Goal: Information Seeking & Learning: Check status

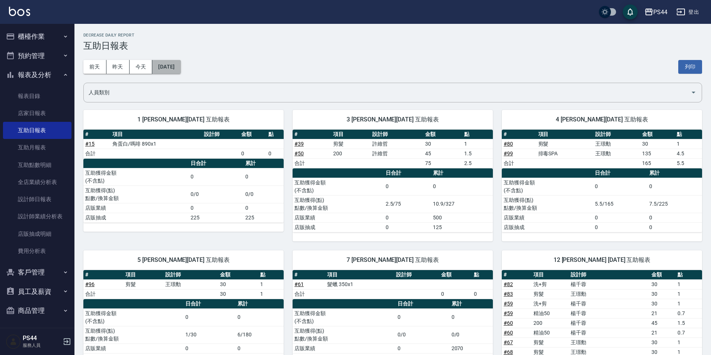
click at [175, 63] on button "[DATE]" at bounding box center [166, 67] width 28 height 14
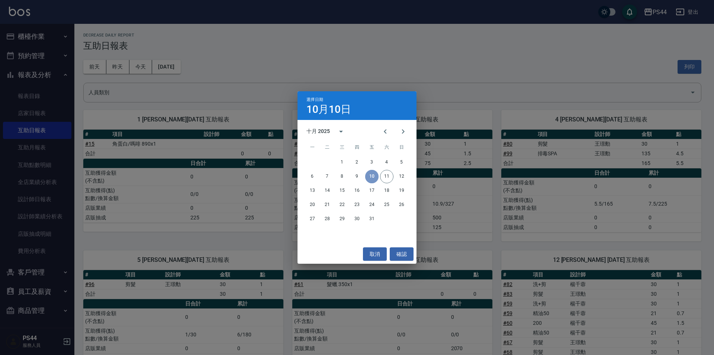
click at [371, 171] on button "10" at bounding box center [371, 176] width 13 height 13
click at [373, 251] on button "取消" at bounding box center [375, 254] width 24 height 14
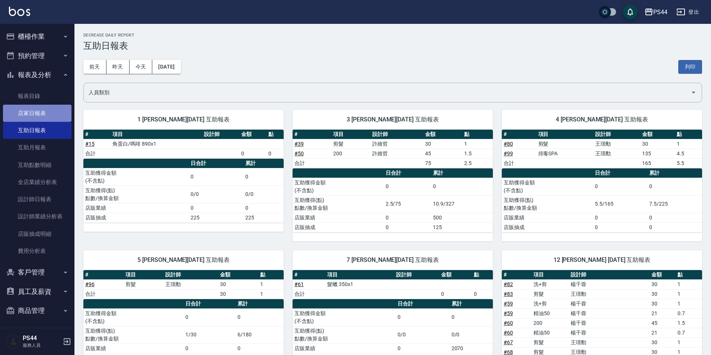
click at [57, 115] on link "店家日報表" at bounding box center [37, 113] width 68 height 17
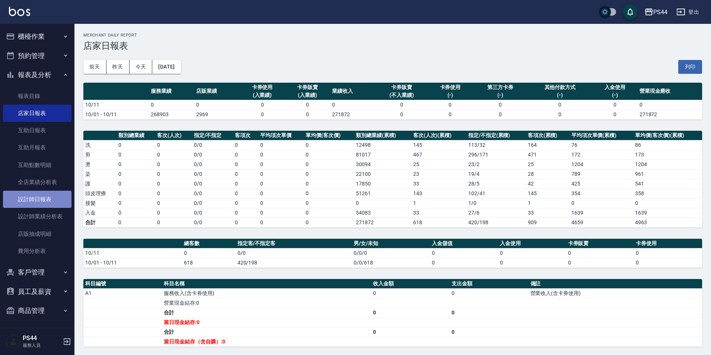
click at [51, 195] on link "設計師日報表" at bounding box center [37, 198] width 68 height 17
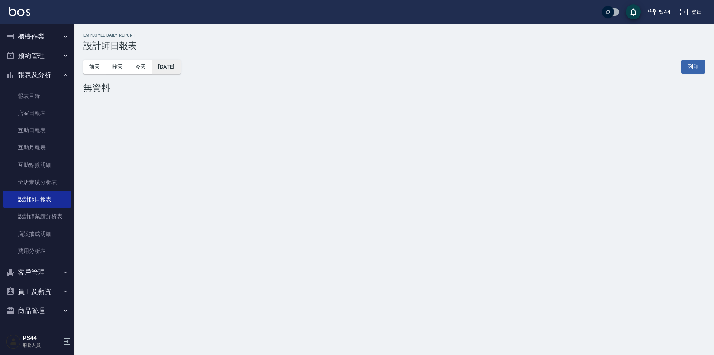
click at [177, 67] on button "[DATE]" at bounding box center [166, 67] width 28 height 14
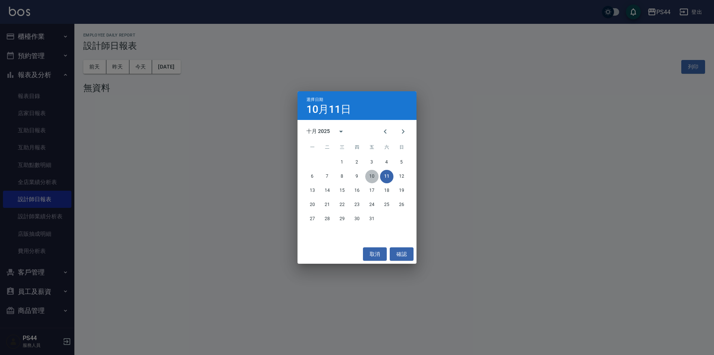
click at [371, 175] on button "10" at bounding box center [371, 176] width 13 height 13
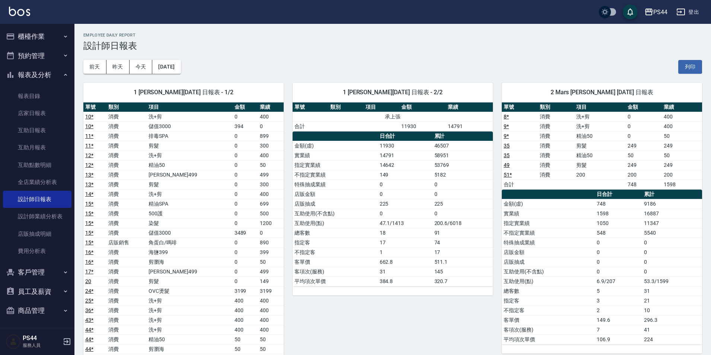
click at [378, 190] on td "0" at bounding box center [405, 194] width 55 height 10
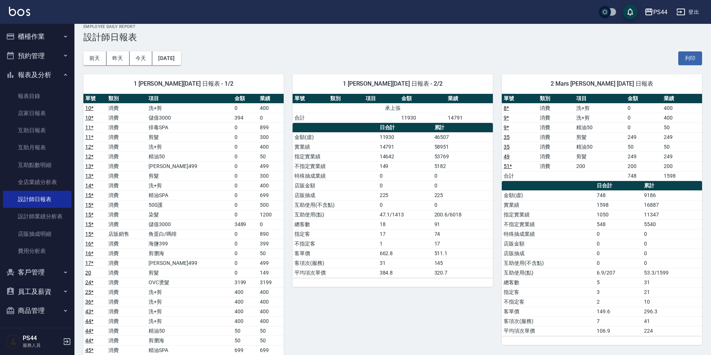
scroll to position [37, 0]
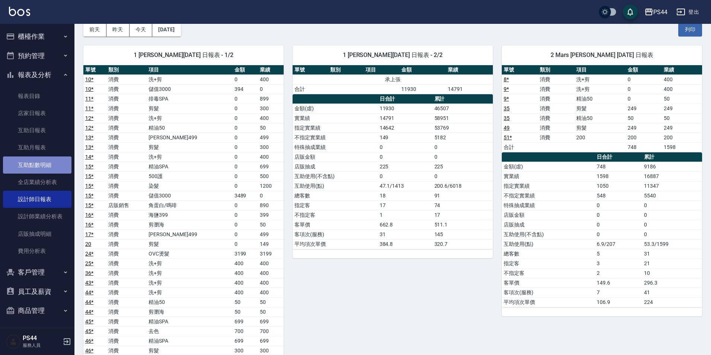
click at [60, 168] on link "互助點數明細" at bounding box center [37, 164] width 68 height 17
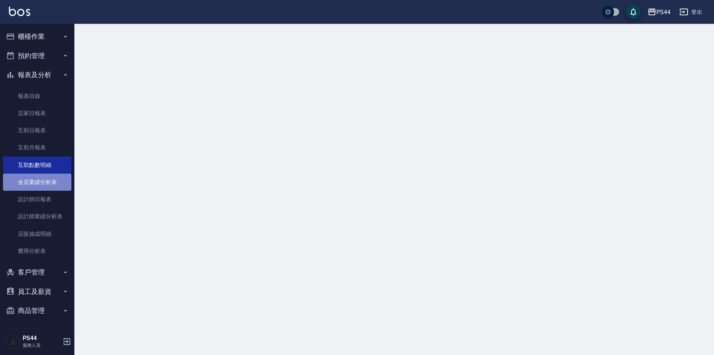
click at [56, 176] on link "全店業績分析表" at bounding box center [37, 181] width 68 height 17
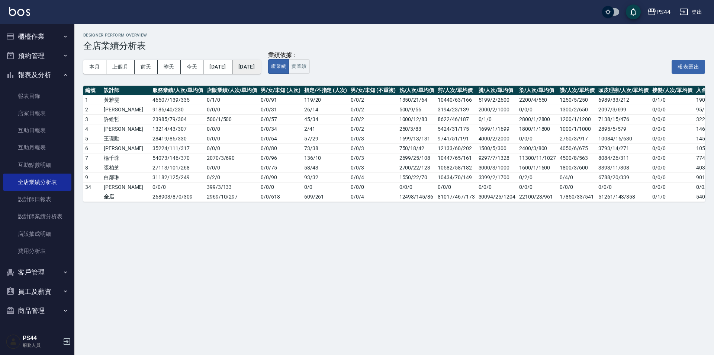
click at [259, 66] on button "[DATE]" at bounding box center [246, 67] width 28 height 14
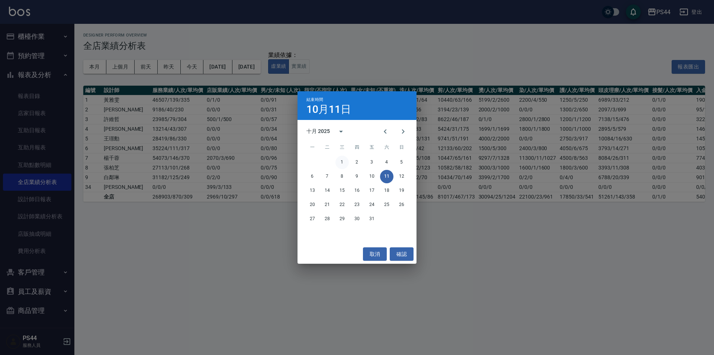
click at [347, 163] on button "1" at bounding box center [342, 161] width 13 height 13
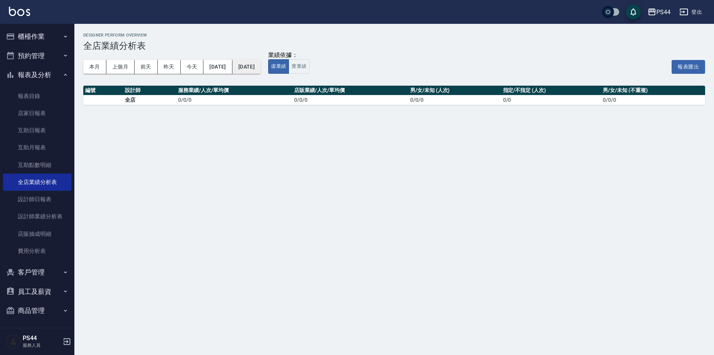
click at [261, 65] on button "[DATE]" at bounding box center [246, 67] width 28 height 14
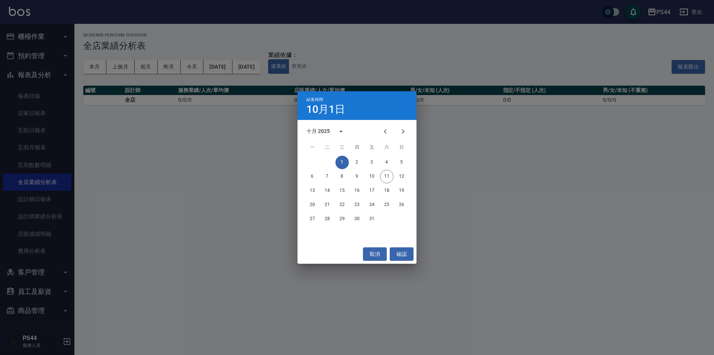
drag, startPoint x: 247, startPoint y: 99, endPoint x: 252, endPoint y: 100, distance: 4.9
click at [247, 100] on div "結束時間 [DATE] 十月 2025 一 二 三 四 五 六 日 1 2 3 4 5 6 7 8 9 10 11 12 13 14 15 16 17 18 …" at bounding box center [357, 177] width 714 height 355
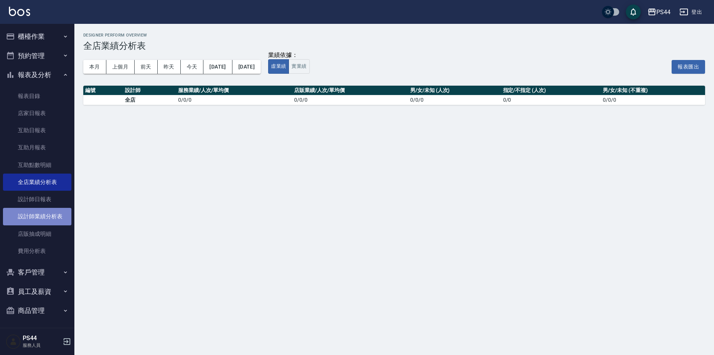
click at [45, 212] on link "設計師業績分析表" at bounding box center [37, 216] width 68 height 17
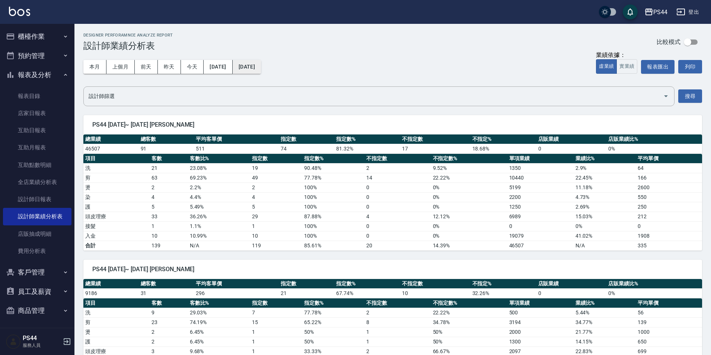
click at [261, 63] on button "[DATE]" at bounding box center [246, 67] width 28 height 14
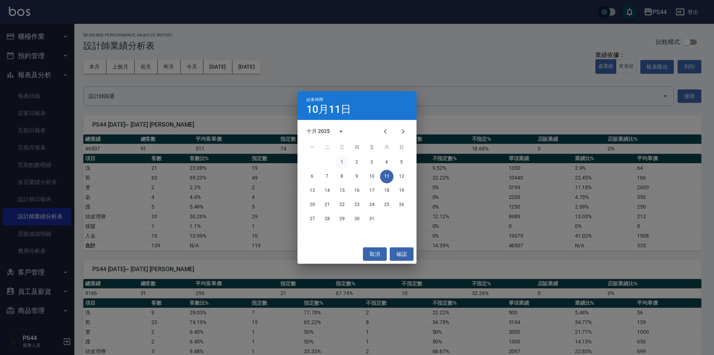
click at [346, 165] on button "1" at bounding box center [342, 161] width 13 height 13
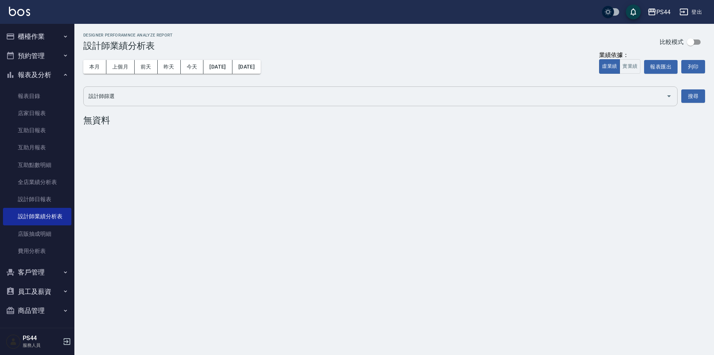
click at [665, 97] on icon "Open" at bounding box center [669, 96] width 9 height 9
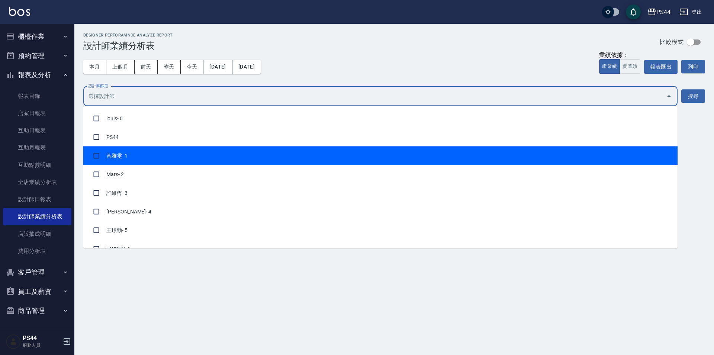
click at [160, 152] on li "[PERSON_NAME]- 1" at bounding box center [380, 155] width 594 height 19
checkbox input "true"
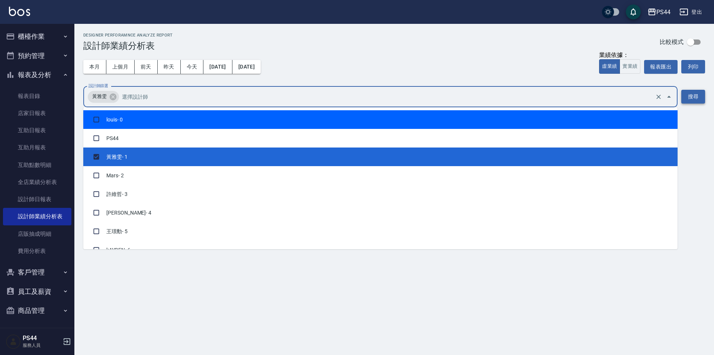
click at [693, 92] on button "搜尋" at bounding box center [693, 97] width 24 height 14
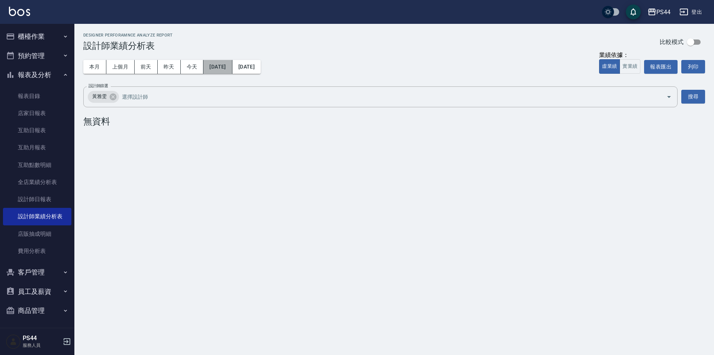
click at [218, 64] on button "[DATE]" at bounding box center [217, 67] width 29 height 14
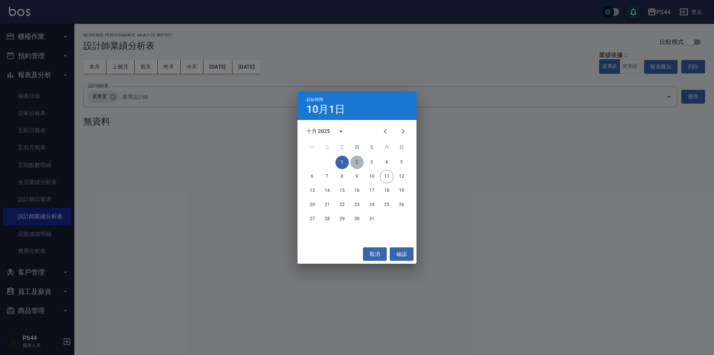
click at [355, 160] on button "2" at bounding box center [356, 161] width 13 height 13
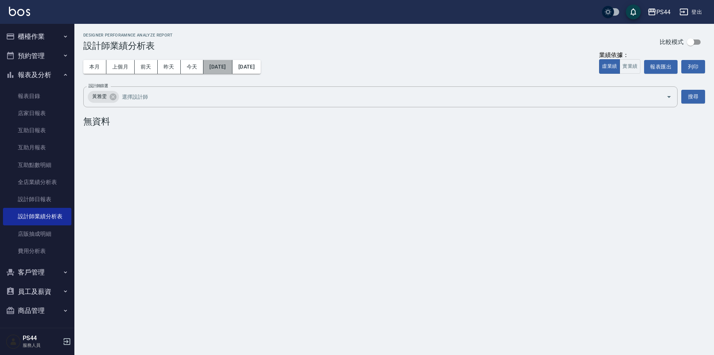
click at [232, 66] on button "[DATE]" at bounding box center [217, 67] width 29 height 14
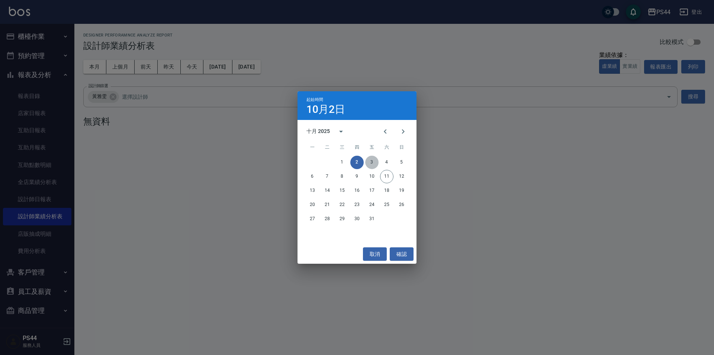
click at [373, 161] on button "3" at bounding box center [371, 161] width 13 height 13
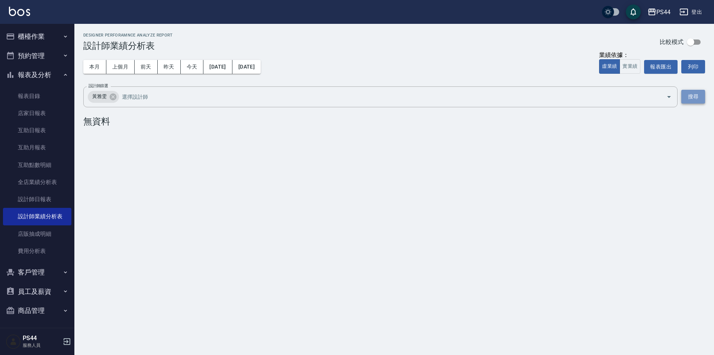
click at [696, 100] on button "搜尋" at bounding box center [693, 97] width 24 height 14
click at [100, 65] on button "本月" at bounding box center [94, 67] width 23 height 14
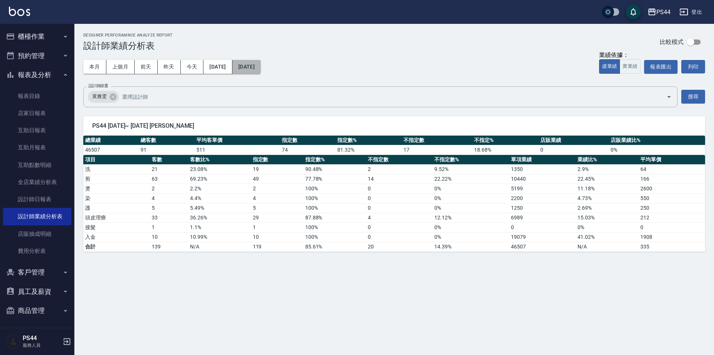
click at [261, 65] on button "[DATE]" at bounding box center [246, 67] width 28 height 14
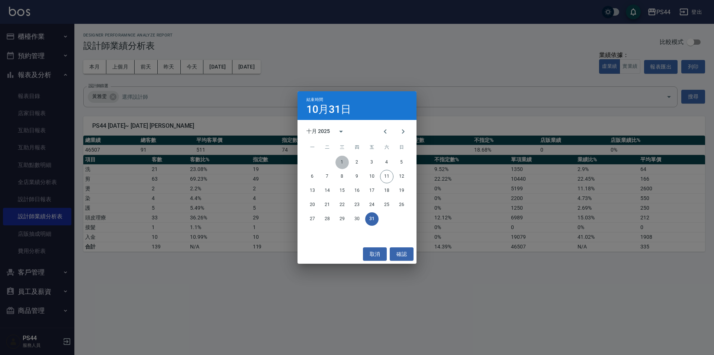
click at [341, 159] on button "1" at bounding box center [342, 161] width 13 height 13
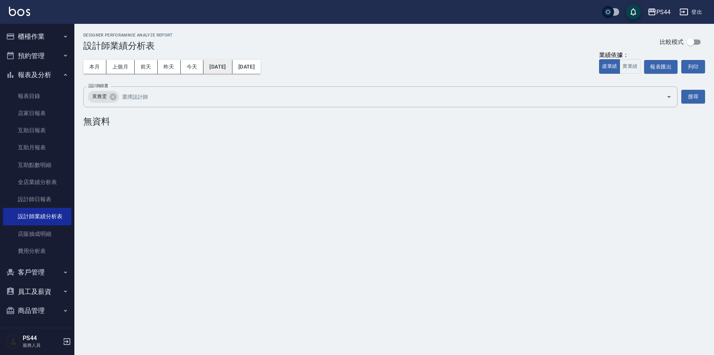
drag, startPoint x: 229, startPoint y: 67, endPoint x: 233, endPoint y: 68, distance: 4.2
click at [232, 68] on button "[DATE]" at bounding box center [217, 67] width 29 height 14
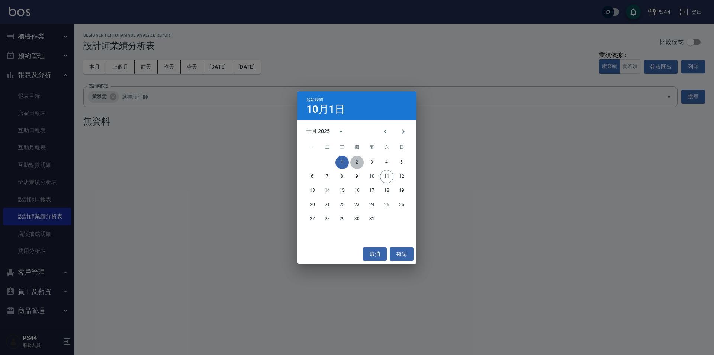
click at [355, 159] on button "2" at bounding box center [356, 161] width 13 height 13
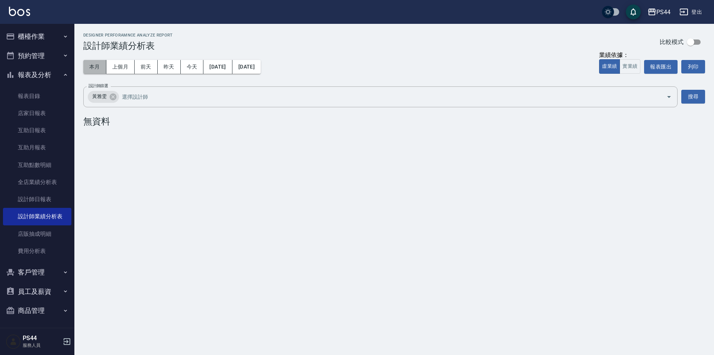
click at [98, 65] on button "本月" at bounding box center [94, 67] width 23 height 14
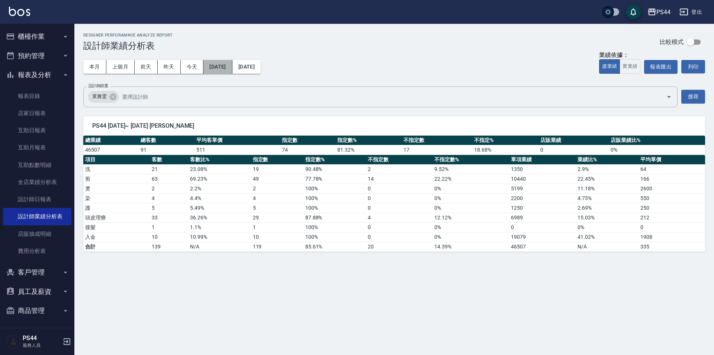
click at [216, 62] on button "[DATE]" at bounding box center [217, 67] width 29 height 14
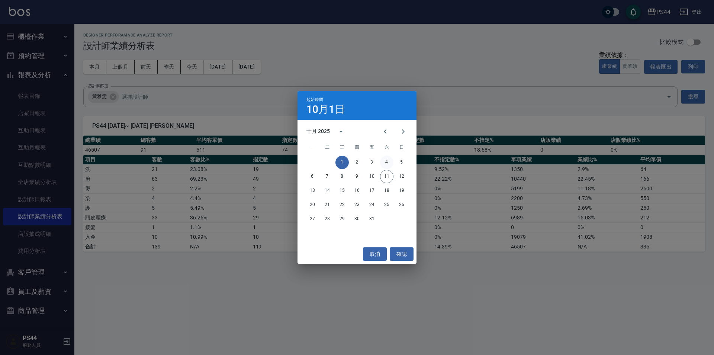
click at [387, 160] on button "4" at bounding box center [386, 161] width 13 height 13
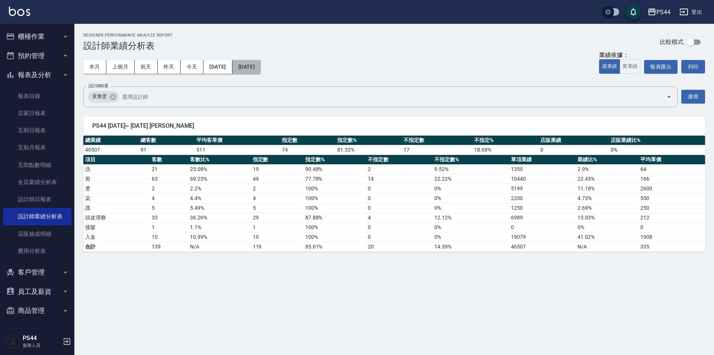
click at [261, 67] on button "[DATE]" at bounding box center [246, 67] width 28 height 14
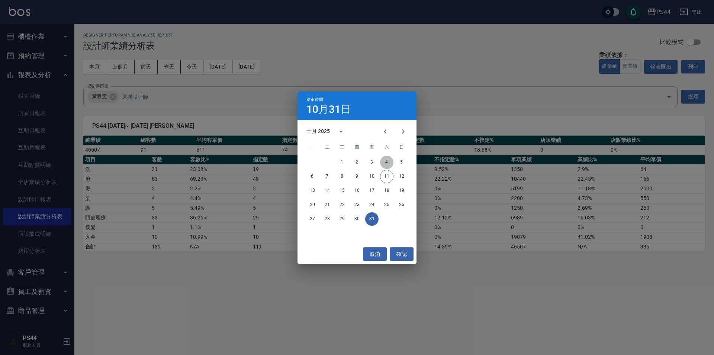
click at [390, 163] on button "4" at bounding box center [386, 161] width 13 height 13
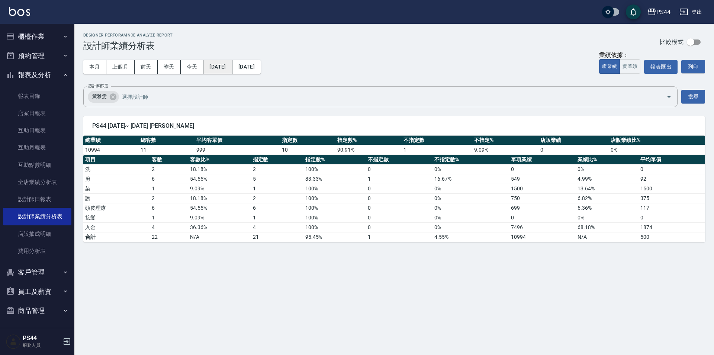
click at [230, 62] on button "[DATE]" at bounding box center [217, 67] width 29 height 14
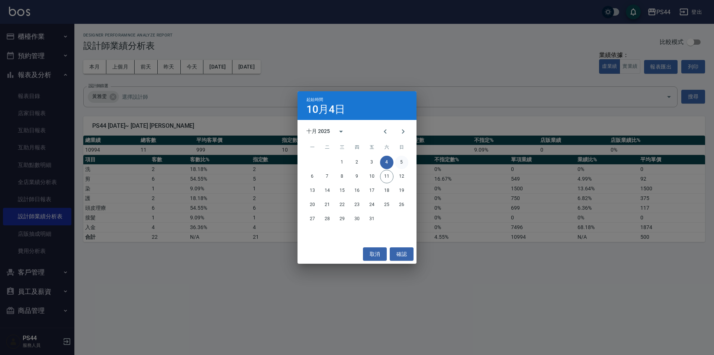
click at [399, 160] on button "5" at bounding box center [401, 161] width 13 height 13
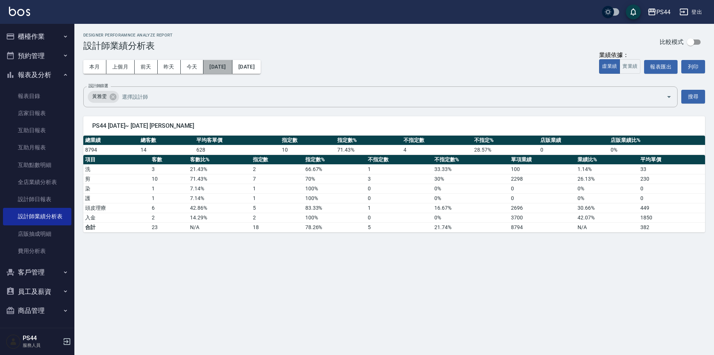
click at [222, 65] on button "[DATE]" at bounding box center [217, 67] width 29 height 14
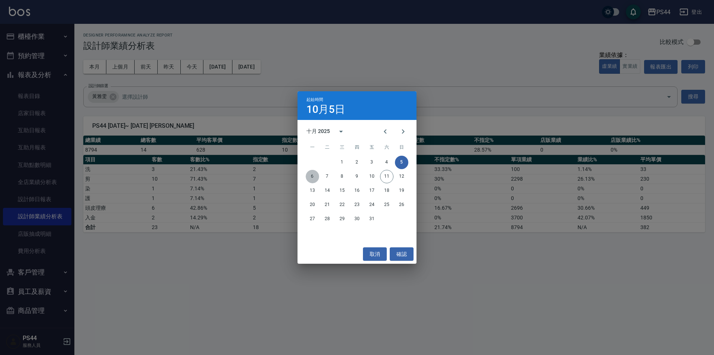
click at [315, 175] on button "6" at bounding box center [312, 176] width 13 height 13
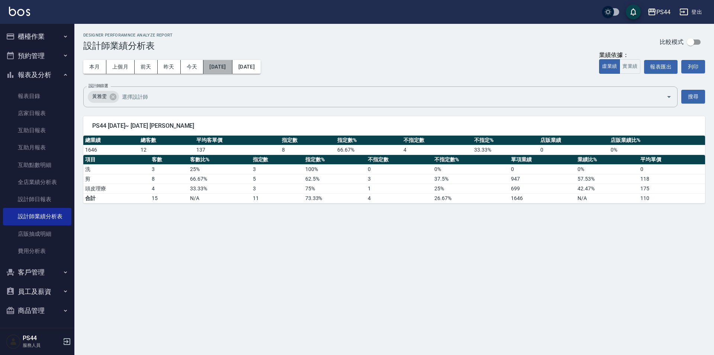
click at [227, 70] on button "[DATE]" at bounding box center [217, 67] width 29 height 14
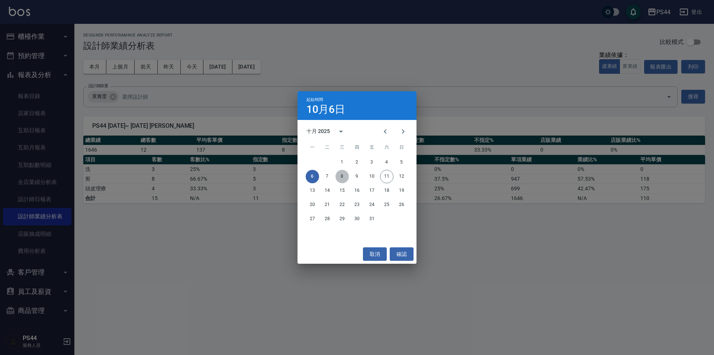
click at [343, 178] on button "8" at bounding box center [342, 176] width 13 height 13
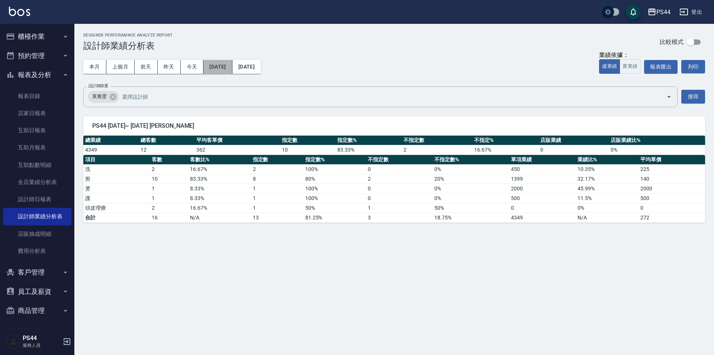
click at [232, 73] on button "[DATE]" at bounding box center [217, 67] width 29 height 14
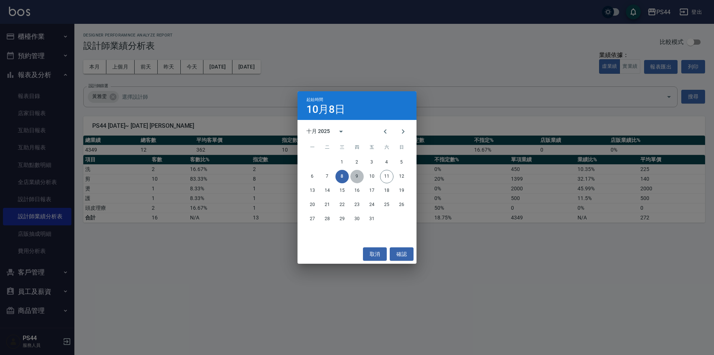
click at [360, 177] on button "9" at bounding box center [356, 176] width 13 height 13
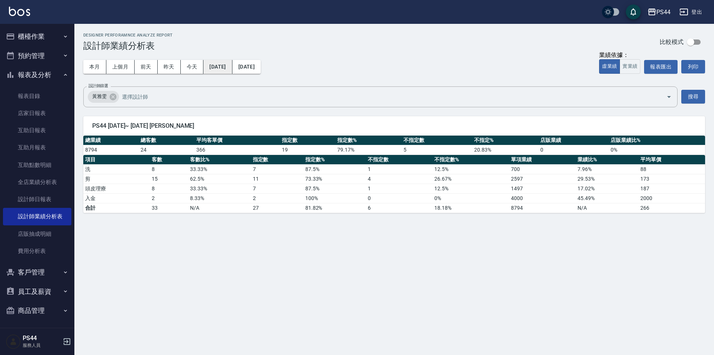
click at [230, 61] on button "[DATE]" at bounding box center [217, 67] width 29 height 14
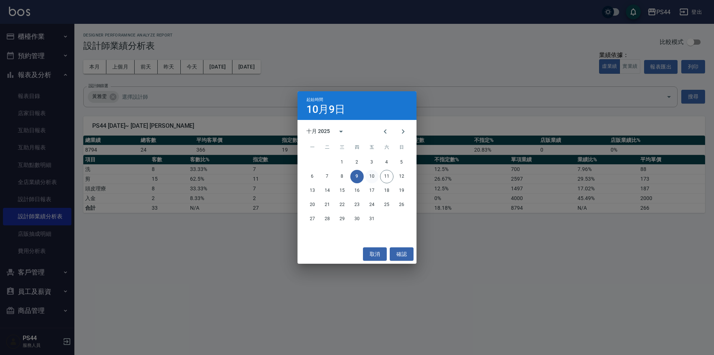
click at [368, 176] on button "10" at bounding box center [371, 176] width 13 height 13
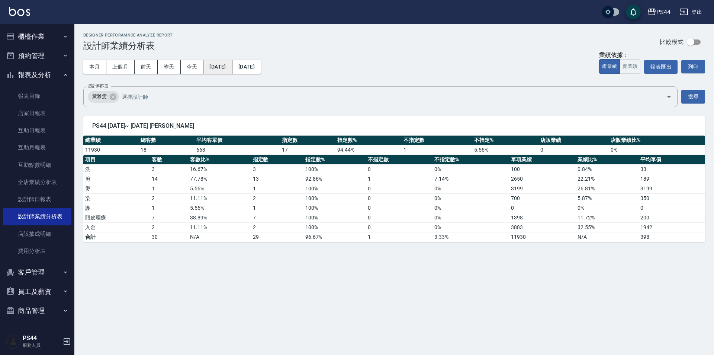
click at [226, 61] on button "[DATE]" at bounding box center [217, 67] width 29 height 14
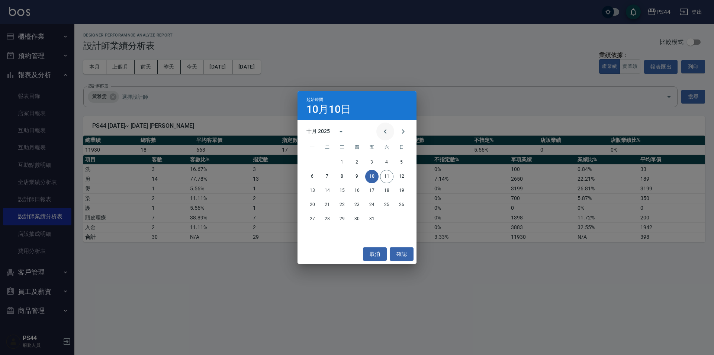
click at [387, 131] on icon "Previous month" at bounding box center [385, 131] width 9 height 9
click at [325, 220] on button "30" at bounding box center [327, 218] width 13 height 13
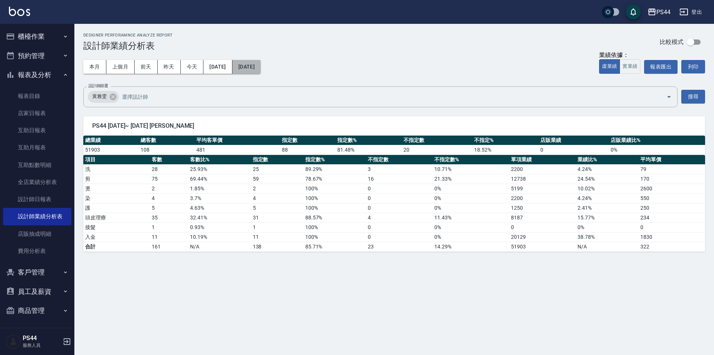
click at [261, 66] on button "[DATE]" at bounding box center [246, 67] width 28 height 14
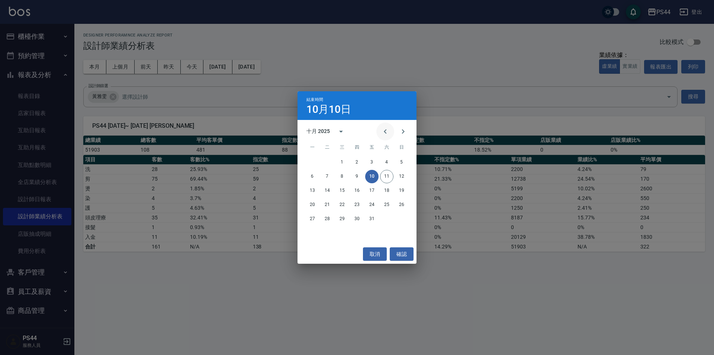
click at [382, 134] on icon "Previous month" at bounding box center [385, 131] width 9 height 9
click at [325, 218] on button "30" at bounding box center [327, 218] width 13 height 13
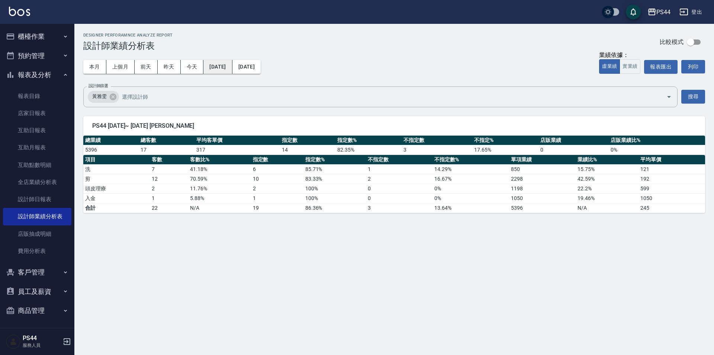
drag, startPoint x: 227, startPoint y: 73, endPoint x: 224, endPoint y: 65, distance: 7.8
click at [225, 67] on div "本月 上個月 [DATE] [DATE] [DATE] [DATE] [DATE]" at bounding box center [171, 67] width 177 height 32
click at [224, 65] on button "[DATE]" at bounding box center [217, 67] width 29 height 14
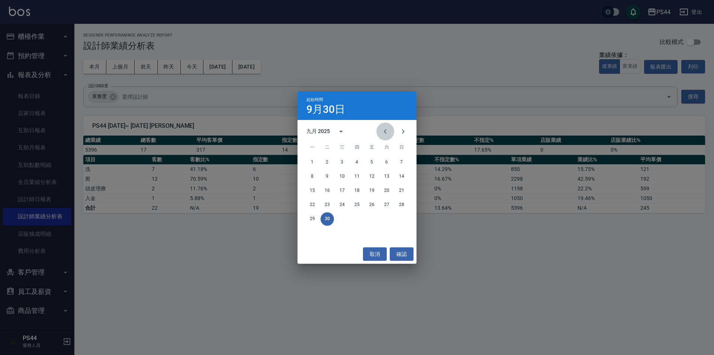
click at [386, 131] on icon "Previous month" at bounding box center [385, 131] width 9 height 9
click at [373, 162] on button "1" at bounding box center [371, 161] width 13 height 13
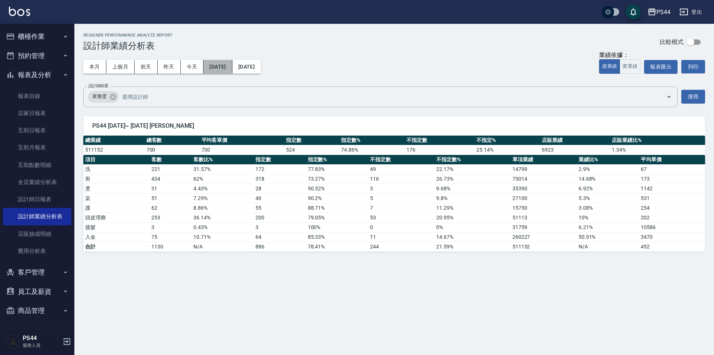
click at [232, 64] on button "[DATE]" at bounding box center [217, 67] width 29 height 14
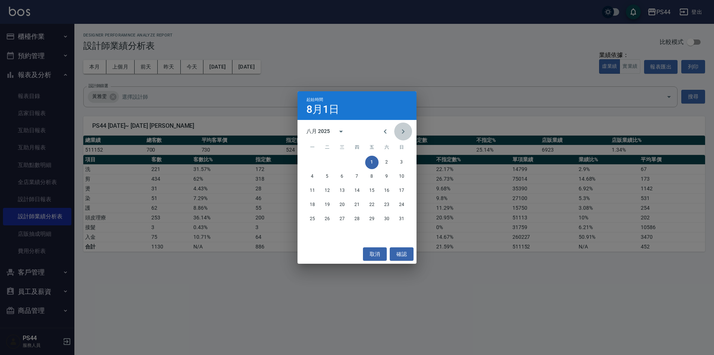
click at [401, 130] on icon "Next month" at bounding box center [403, 131] width 9 height 9
click at [317, 159] on button "1" at bounding box center [312, 161] width 13 height 13
